Goal: Complete application form: Complete application form

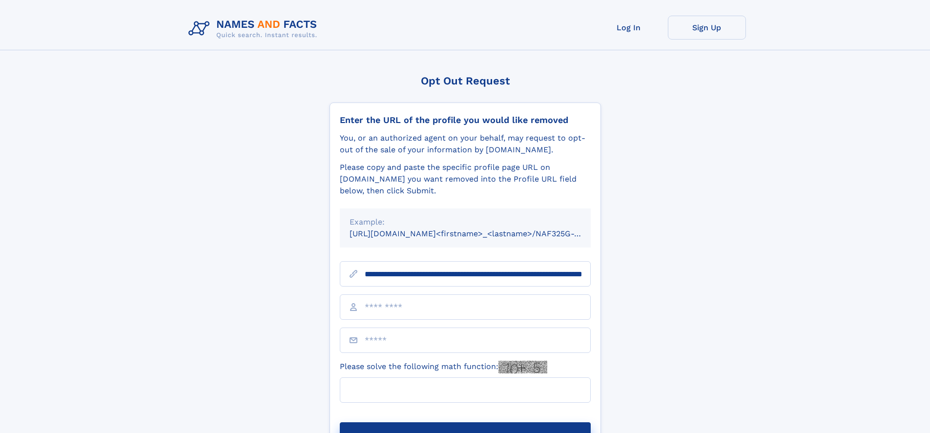
scroll to position [0, 102]
type input "**********"
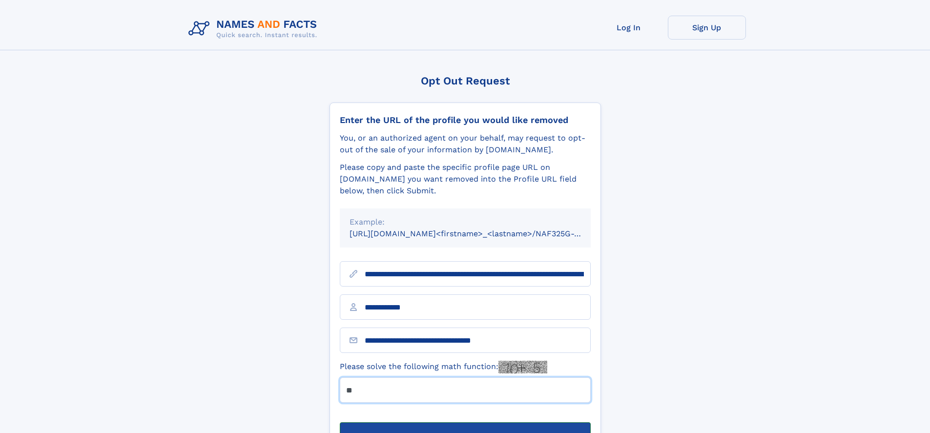
type input "**"
click at [465, 422] on button "Submit Opt Out Request" at bounding box center [465, 437] width 251 height 31
